Goal: Task Accomplishment & Management: Use online tool/utility

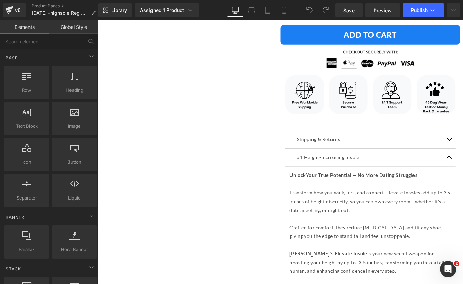
scroll to position [453, 0]
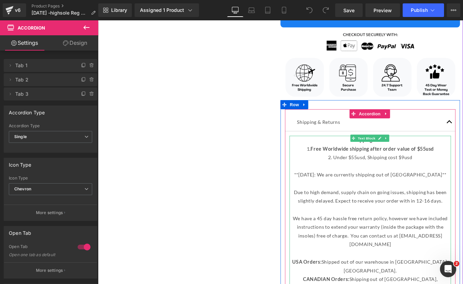
click at [386, 173] on p "2. Under $55usd, Shipping cost $9usd" at bounding box center [405, 174] width 182 height 10
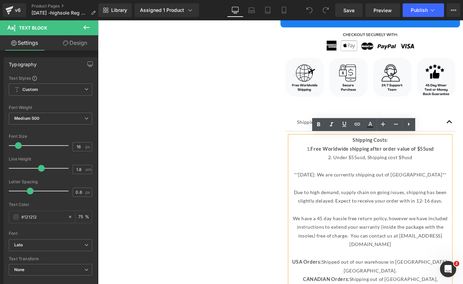
click at [386, 172] on p "2. Under $55usd, Shipping cost $9usd" at bounding box center [405, 174] width 182 height 10
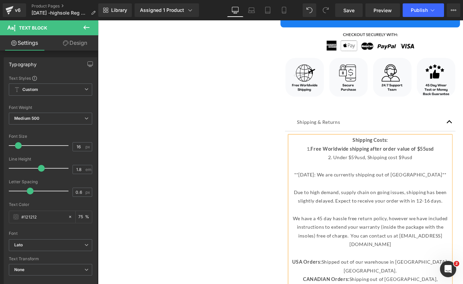
click at [441, 173] on p "2. Under $59usd, Shipping cost $9usd" at bounding box center [405, 174] width 182 height 10
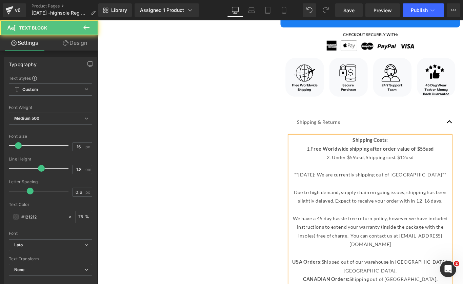
click at [463, 163] on strong "Free Worldwide shipping after order value of $55usd" at bounding box center [406, 164] width 139 height 6
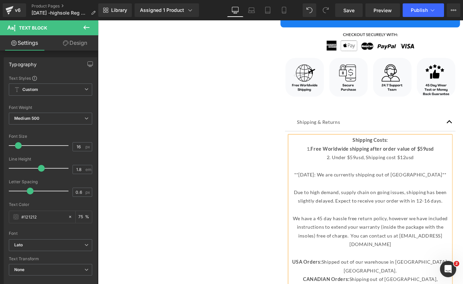
click at [452, 174] on p "2. Under $59usd, Shipping cost $12usd" at bounding box center [405, 174] width 182 height 10
click at [399, 173] on p "2. Under $59usd, Shipping cost $12" at bounding box center [405, 174] width 182 height 10
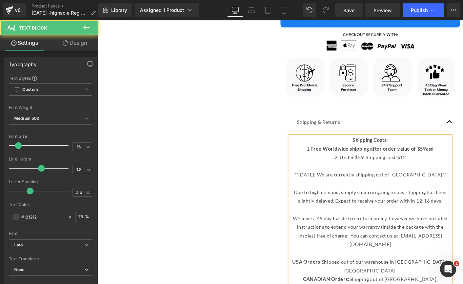
click at [463, 166] on p "1. Free Worldwide shipping after order value of $59usd" at bounding box center [405, 165] width 182 height 10
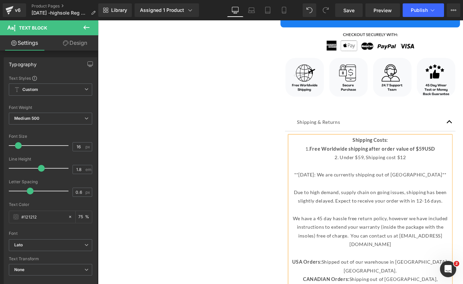
click at [394, 174] on p "2. Under $59, Shipping cost $12" at bounding box center [405, 174] width 182 height 10
click at [452, 174] on p "2. Under $59USD, Shipping cost $12" at bounding box center [405, 174] width 182 height 10
click at [355, 7] on span "Save" at bounding box center [349, 10] width 11 height 7
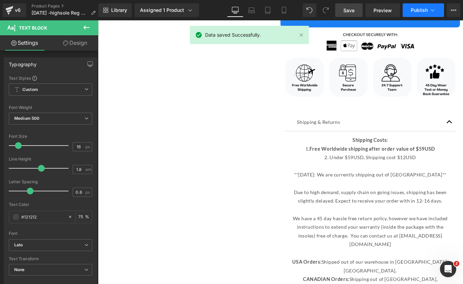
click at [430, 11] on icon at bounding box center [433, 10] width 7 height 7
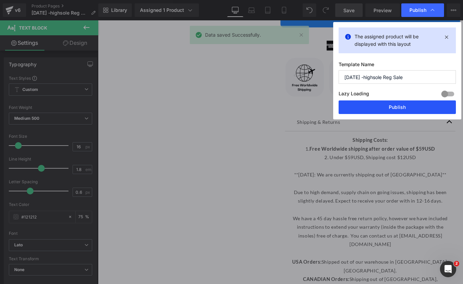
click at [389, 107] on button "Publish" at bounding box center [397, 107] width 117 height 14
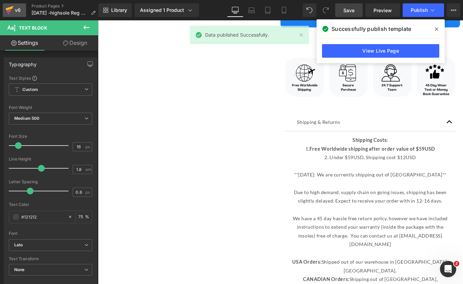
click at [16, 12] on div "v6" at bounding box center [18, 10] width 8 height 9
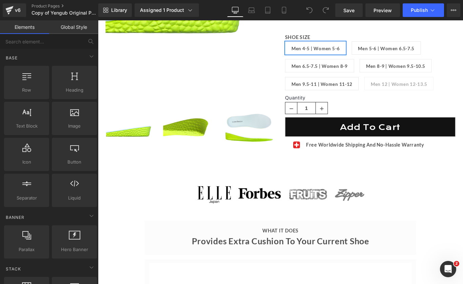
scroll to position [174, 0]
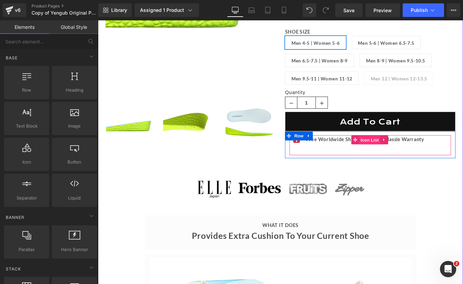
click at [396, 157] on span "Icon List" at bounding box center [404, 155] width 24 height 10
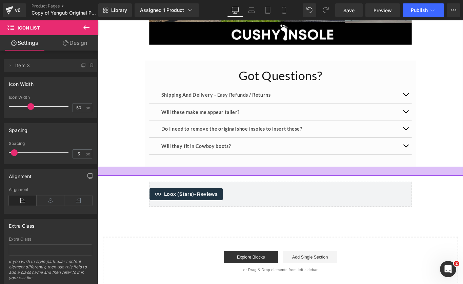
scroll to position [2061, 0]
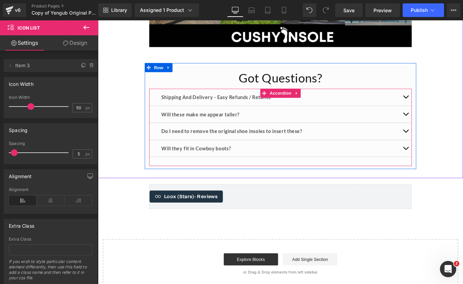
click at [444, 108] on span "button" at bounding box center [444, 108] width 0 height 0
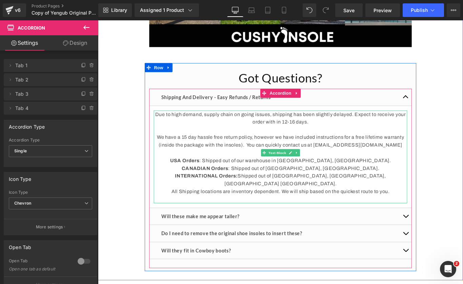
click at [349, 134] on p "Due to high demand, supply chain on going issues, shipping has been slightly de…" at bounding box center [303, 129] width 285 height 17
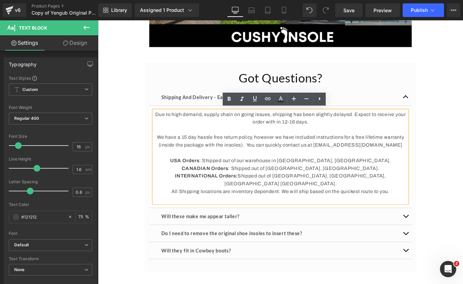
click at [349, 131] on p "Due to high demand, supply chain on going issues, shipping has been slightly de…" at bounding box center [303, 129] width 285 height 17
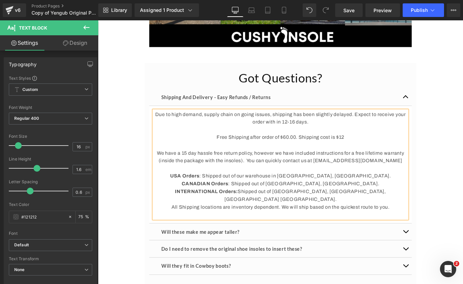
click at [310, 151] on p "Free Shipping after order of $60.00. Shipping cost is $12" at bounding box center [303, 151] width 285 height 9
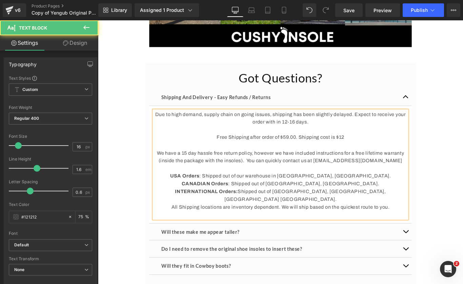
click at [382, 152] on p "Free Shipping after order of $59.00. Shipping cost is $12" at bounding box center [303, 151] width 285 height 9
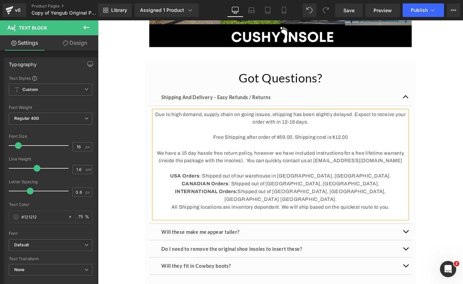
drag, startPoint x: 380, startPoint y: 147, endPoint x: 223, endPoint y: 149, distance: 157.8
click at [223, 149] on p "Free Shipping after order of $59.00. Shipping cost is $12.00" at bounding box center [303, 151] width 285 height 9
copy p "Free Shipping after order of $59.00. Shipping cost is $12.00"
click at [421, 147] on p "Free Shipping after order of $59.00. Shipping cost is $12.00" at bounding box center [303, 151] width 285 height 9
click at [355, 8] on span "Save" at bounding box center [349, 10] width 11 height 7
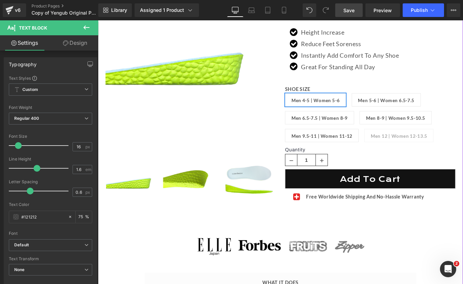
scroll to position [124, 0]
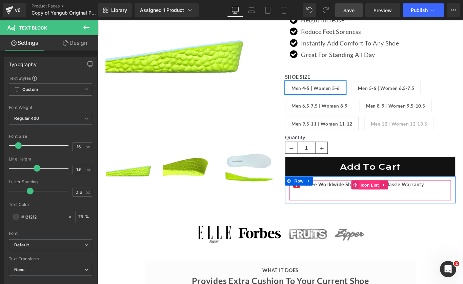
click at [402, 203] on span "Icon List" at bounding box center [404, 206] width 24 height 10
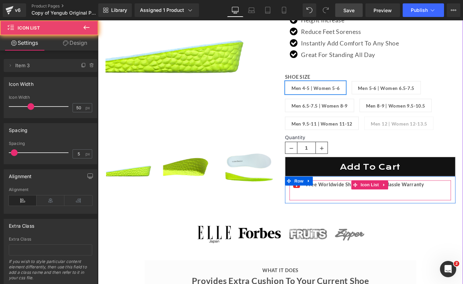
click at [462, 208] on ul "Icon Free Worldwide Shipping And No-Hassle Warranty Text Block" at bounding box center [390, 205] width 152 height 11
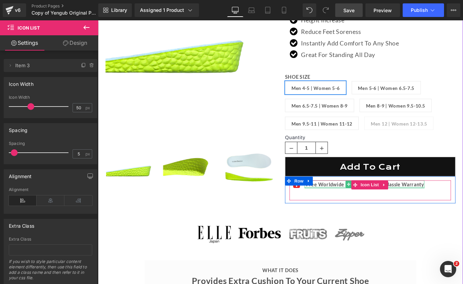
click at [356, 204] on div "Free Worldwide Shipping And No-Hassle Warranty" at bounding box center [397, 204] width 135 height 9
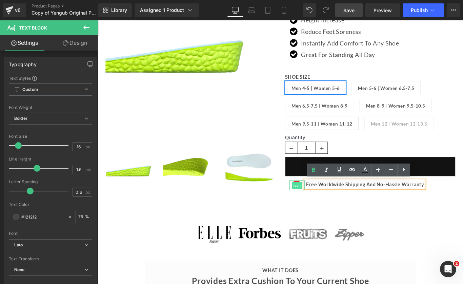
click at [322, 206] on span "Icon" at bounding box center [322, 206] width 11 height 8
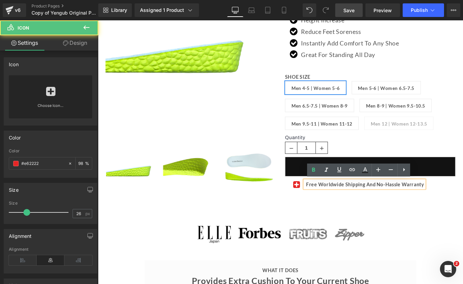
click at [318, 222] on div "Icon Free Worldwide Shipping And No-Hassle Warranty Text Block Icon List Row" at bounding box center [404, 211] width 192 height 30
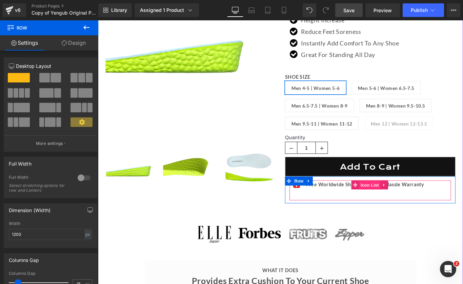
click at [400, 204] on span "Icon List" at bounding box center [404, 206] width 24 height 10
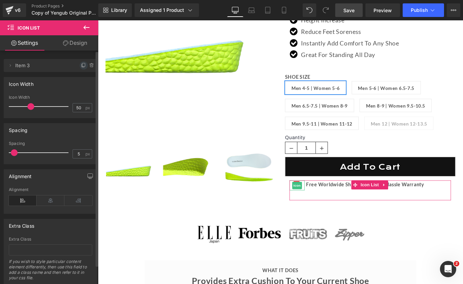
click at [81, 68] on icon at bounding box center [83, 65] width 5 height 5
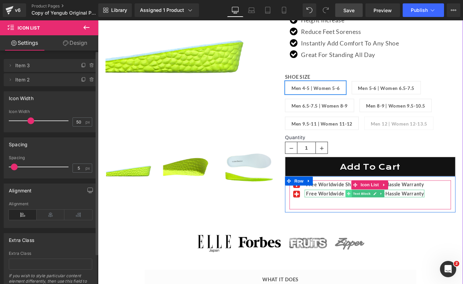
click at [376, 215] on span at bounding box center [379, 215] width 7 height 8
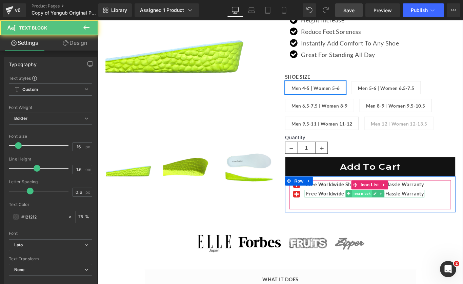
click at [396, 216] on span "Text Block" at bounding box center [394, 215] width 22 height 8
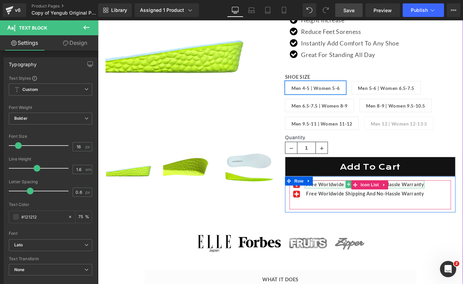
click at [369, 204] on div "Free Worldwide Shipping And No-Hassle Warranty" at bounding box center [397, 204] width 135 height 9
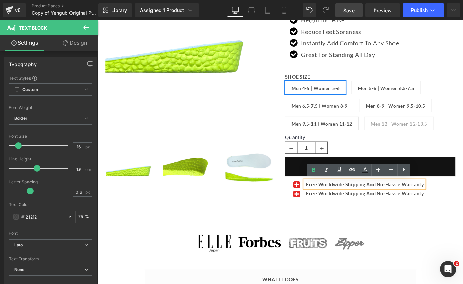
click at [346, 205] on div "Free Worldwide Shipping And No-Hassle Warranty" at bounding box center [397, 204] width 135 height 9
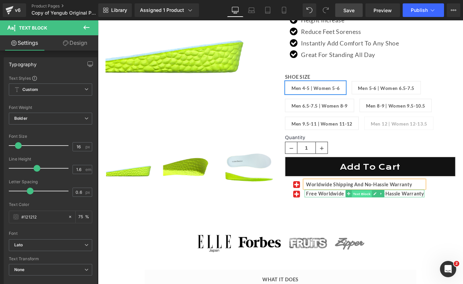
click at [392, 215] on span "Text Block" at bounding box center [394, 215] width 22 height 8
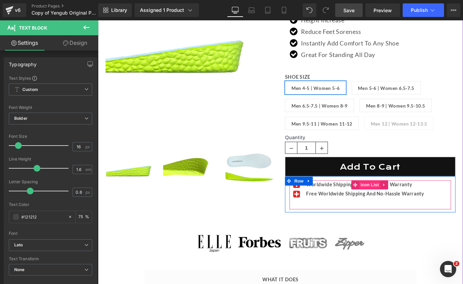
click at [392, 207] on span "Icon List" at bounding box center [404, 205] width 24 height 10
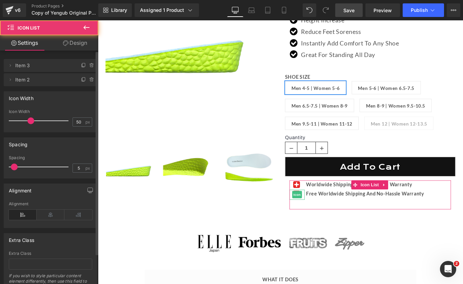
click at [90, 79] on icon at bounding box center [91, 79] width 5 height 5
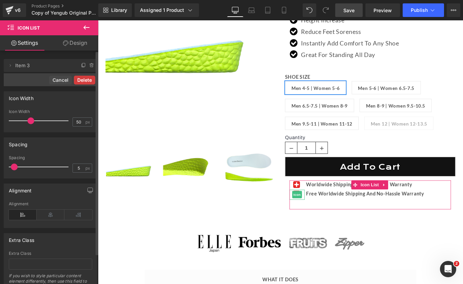
click at [80, 80] on button "Delete" at bounding box center [84, 80] width 21 height 9
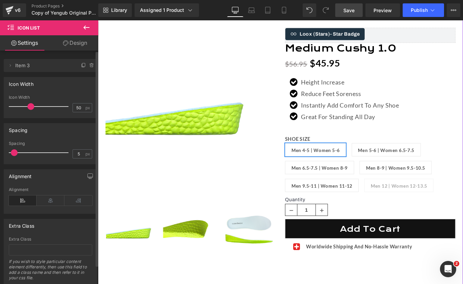
scroll to position [53, 0]
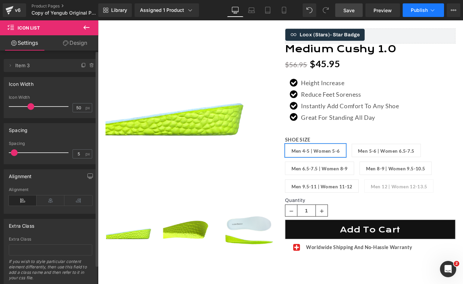
click at [415, 9] on span "Publish" at bounding box center [419, 9] width 17 height 5
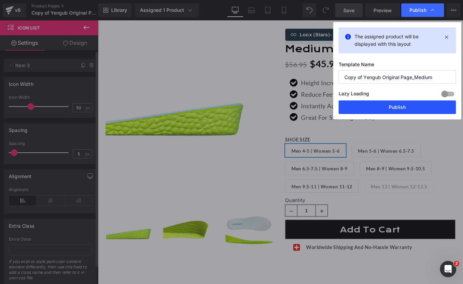
click at [397, 107] on button "Publish" at bounding box center [397, 107] width 117 height 14
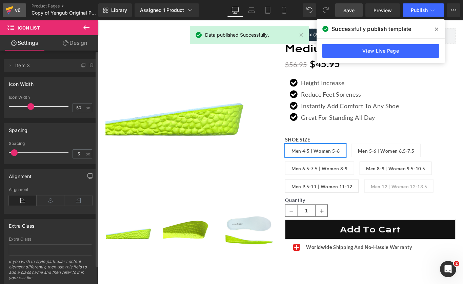
click at [15, 11] on div "v6" at bounding box center [18, 10] width 8 height 9
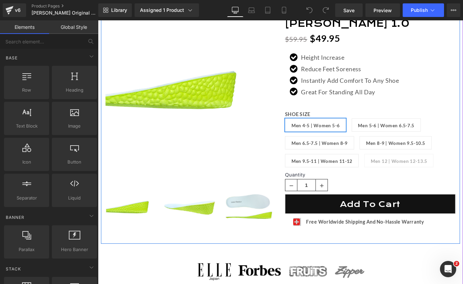
scroll to position [94, 0]
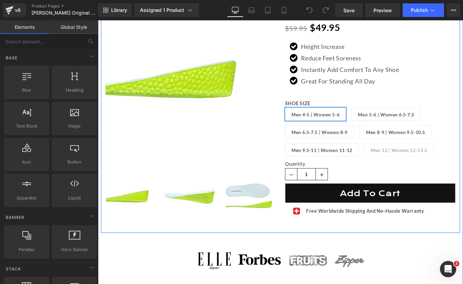
click at [347, 238] on ul "Icon Free Worldwide Shipping And No-Hassle Warranty Text Block" at bounding box center [390, 235] width 152 height 11
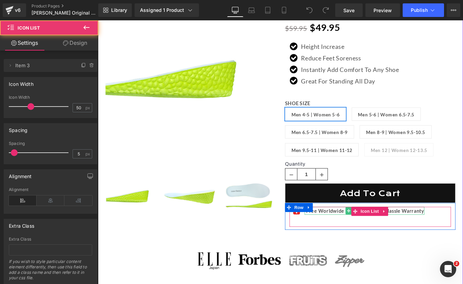
click at [346, 234] on div "Free Worldwide Shipping And No-Hassle Warranty" at bounding box center [397, 234] width 135 height 9
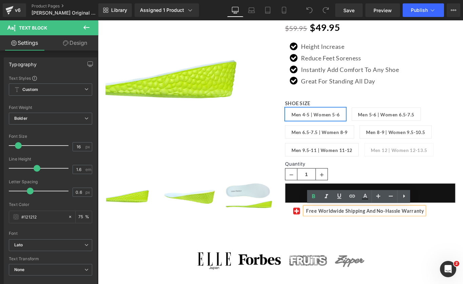
click at [346, 234] on div "Free Worldwide Shipping And No-Hassle Warranty" at bounding box center [397, 234] width 135 height 9
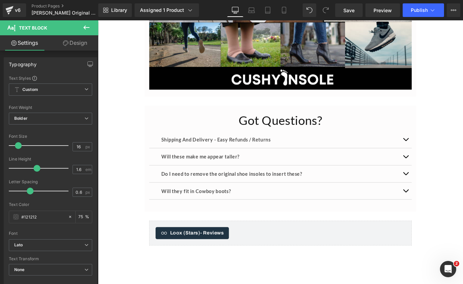
scroll to position [2010, 0]
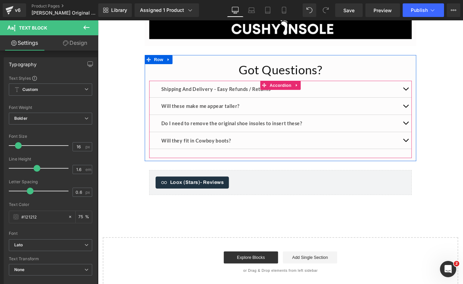
click at [444, 99] on span "button" at bounding box center [444, 99] width 0 height 0
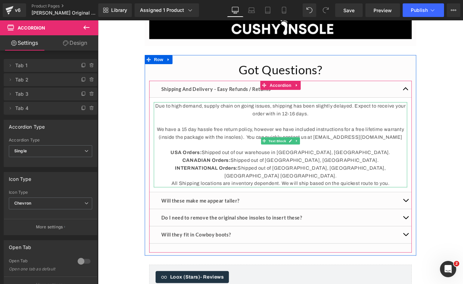
click at [302, 130] on p at bounding box center [303, 134] width 285 height 9
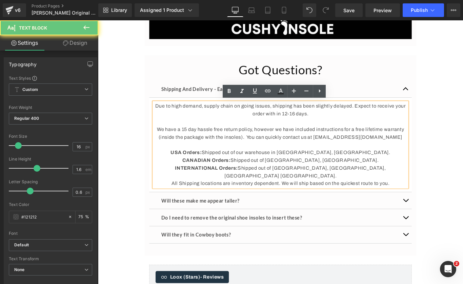
click at [341, 124] on p "Due to high demand, supply chain on going issues, shipping has been slightly de…" at bounding box center [303, 120] width 285 height 17
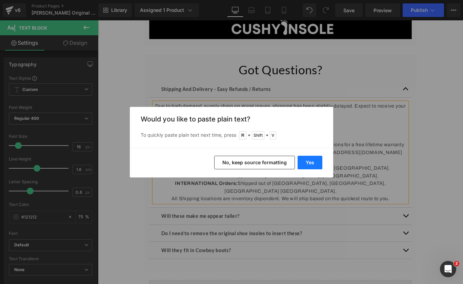
click at [307, 163] on button "Yes" at bounding box center [310, 163] width 25 height 14
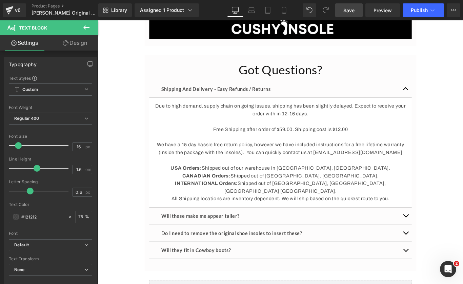
click at [348, 12] on span "Save" at bounding box center [349, 10] width 11 height 7
click at [432, 10] on icon at bounding box center [433, 10] width 7 height 7
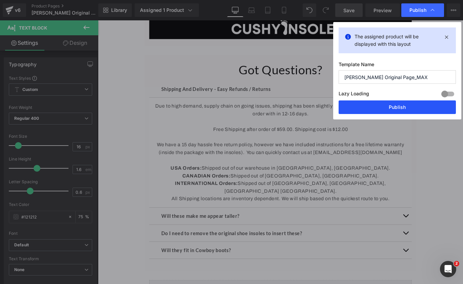
click at [401, 106] on button "Publish" at bounding box center [397, 107] width 117 height 14
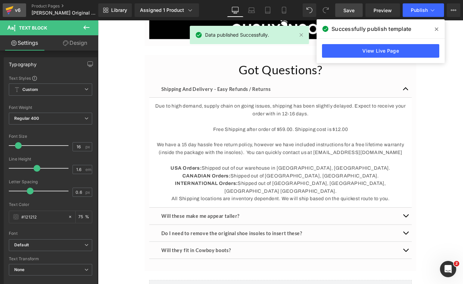
click at [21, 9] on div "v6" at bounding box center [18, 10] width 8 height 9
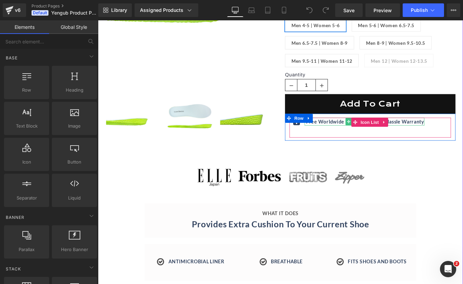
click at [347, 134] on span "Free Worldwide Shipping And No-Hassle Warranty" at bounding box center [398, 134] width 133 height 6
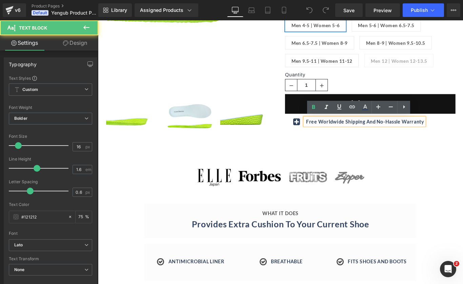
click at [345, 134] on span "Free Worldwide Shipping And No-Hassle Warranty" at bounding box center [398, 134] width 133 height 6
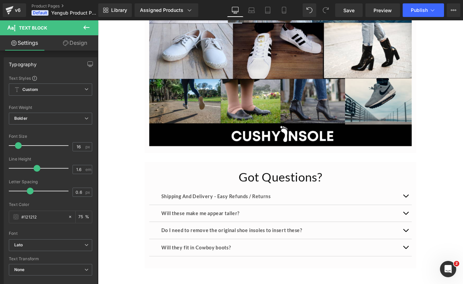
scroll to position [1725, 0]
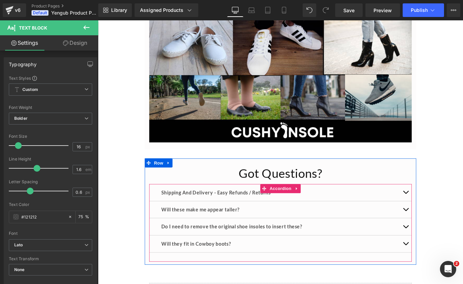
click at [444, 215] on span "button" at bounding box center [444, 215] width 0 height 0
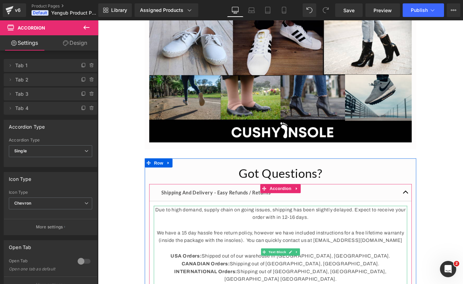
click at [354, 244] on p "Due to high demand, supply chain on going issues, shipping has been slightly de…" at bounding box center [303, 237] width 285 height 17
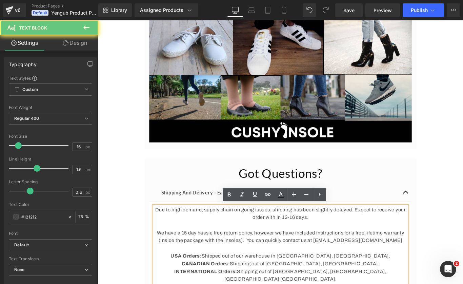
click at [354, 244] on p "Due to high demand, supply chain on going issues, shipping has been slightly de…" at bounding box center [303, 237] width 285 height 17
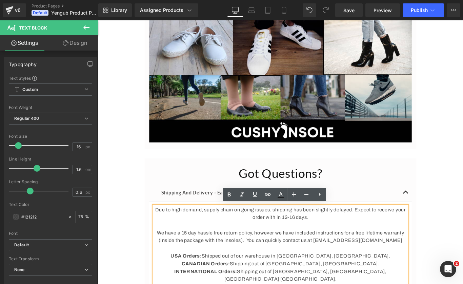
click at [342, 239] on p "Due to high demand, supply chain on going issues, shipping has been slightly de…" at bounding box center [303, 237] width 285 height 17
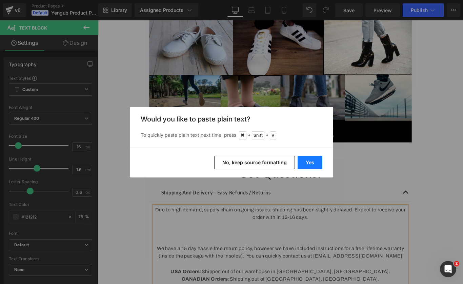
click at [313, 156] on button "Yes" at bounding box center [310, 163] width 25 height 14
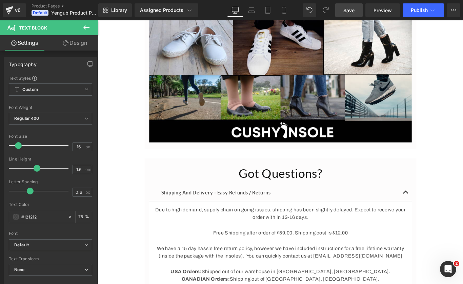
click at [342, 12] on link "Save" at bounding box center [349, 10] width 27 height 14
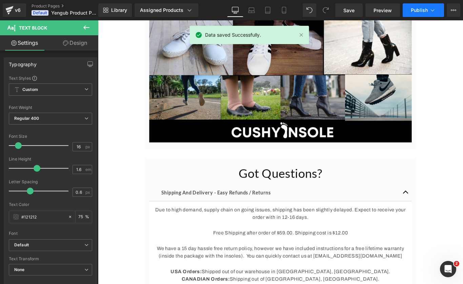
click at [421, 11] on span "Publish" at bounding box center [419, 9] width 17 height 5
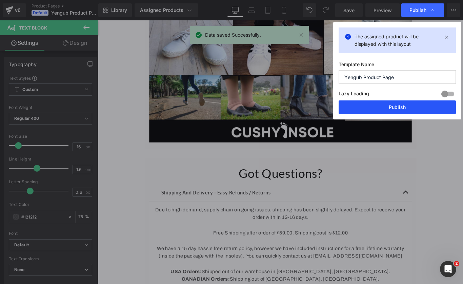
click at [392, 107] on button "Publish" at bounding box center [397, 107] width 117 height 14
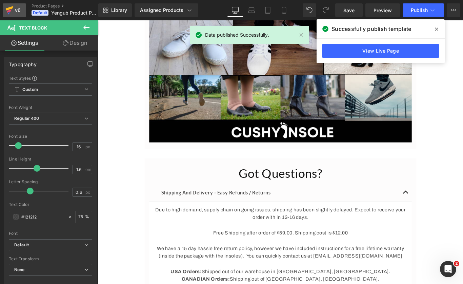
click at [12, 5] on icon at bounding box center [9, 10] width 8 height 17
